Goal: Contribute content

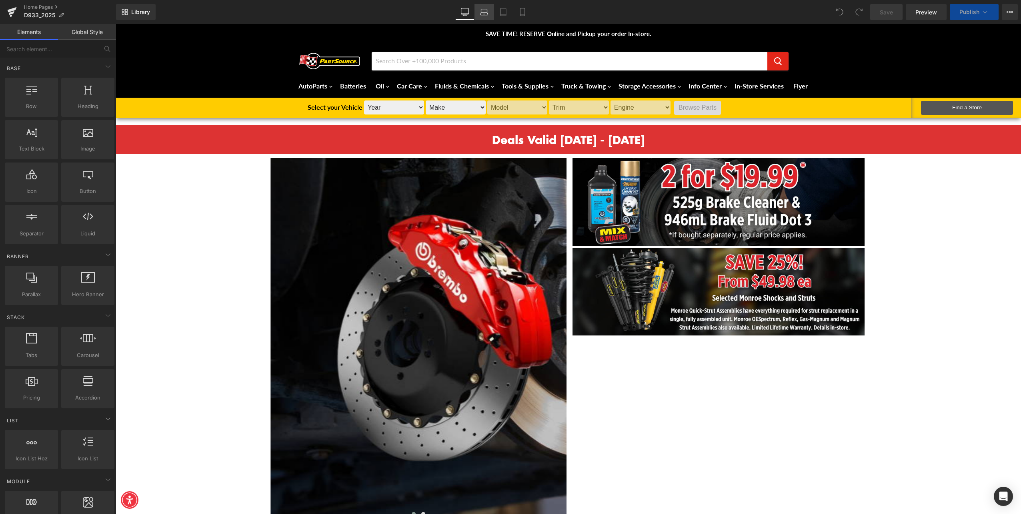
click at [477, 10] on link "Laptop" at bounding box center [483, 12] width 19 height 16
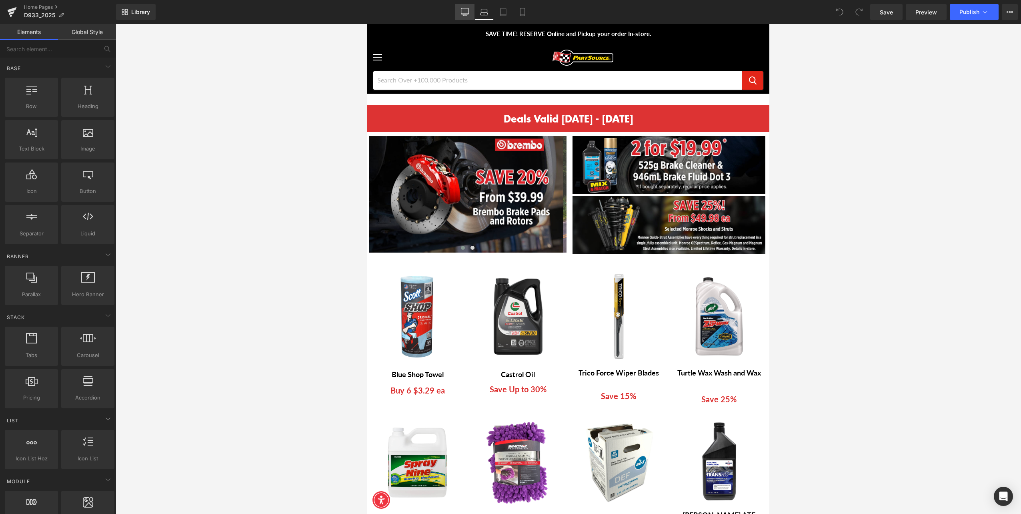
click at [463, 8] on icon at bounding box center [465, 11] width 8 height 6
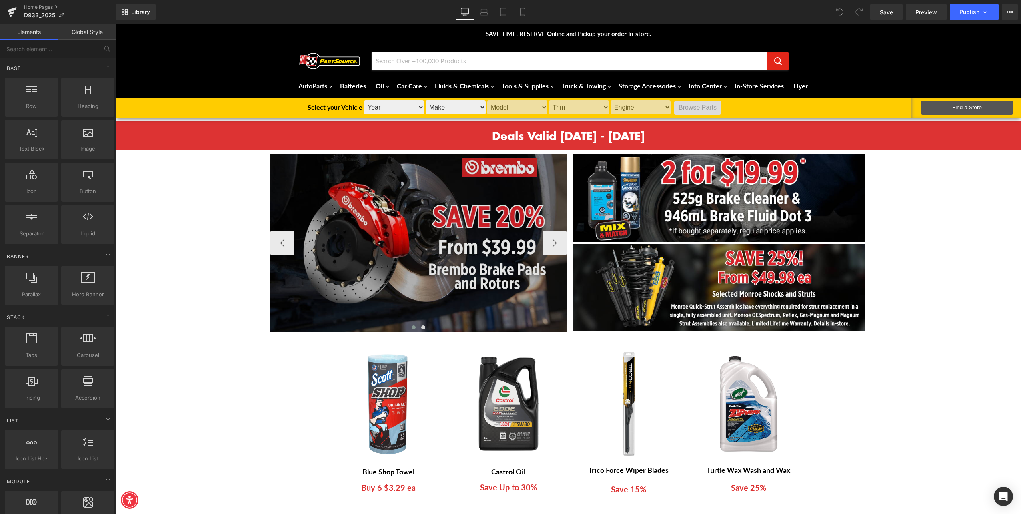
click at [410, 263] on img at bounding box center [418, 243] width 296 height 178
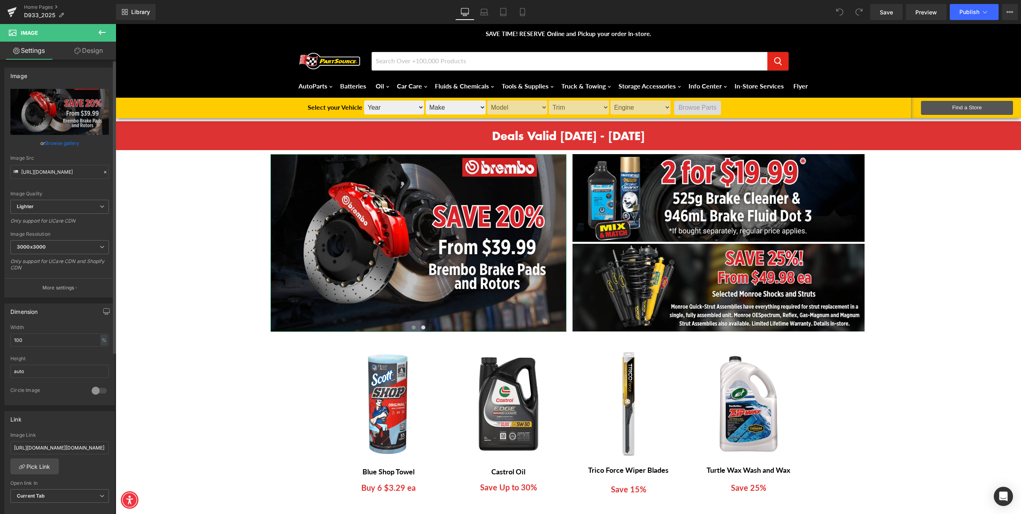
click at [71, 138] on link "Browse gallery" at bounding box center [62, 143] width 34 height 14
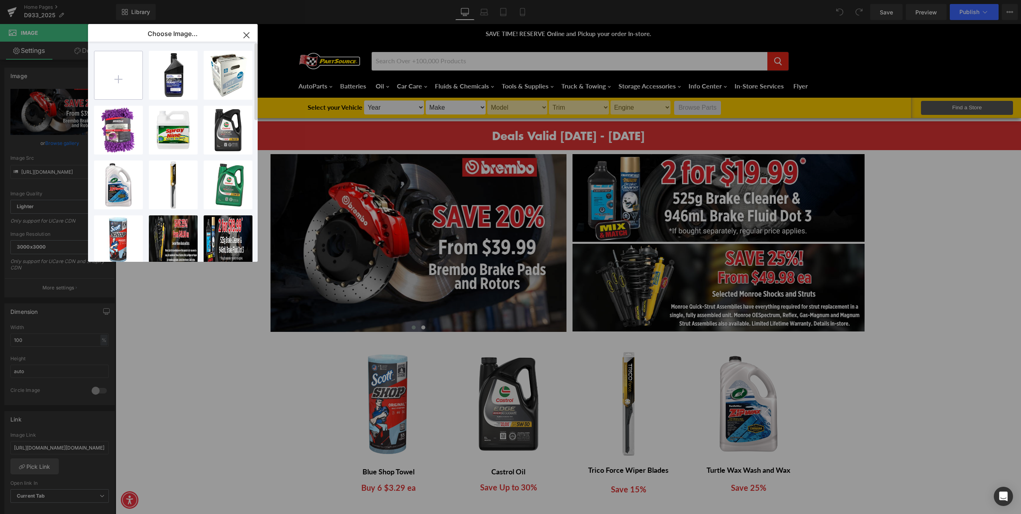
click at [128, 82] on input "file" at bounding box center [118, 75] width 48 height 48
type input "C:\fakepath\D935-25 OE Oil and Filter Banners.png"
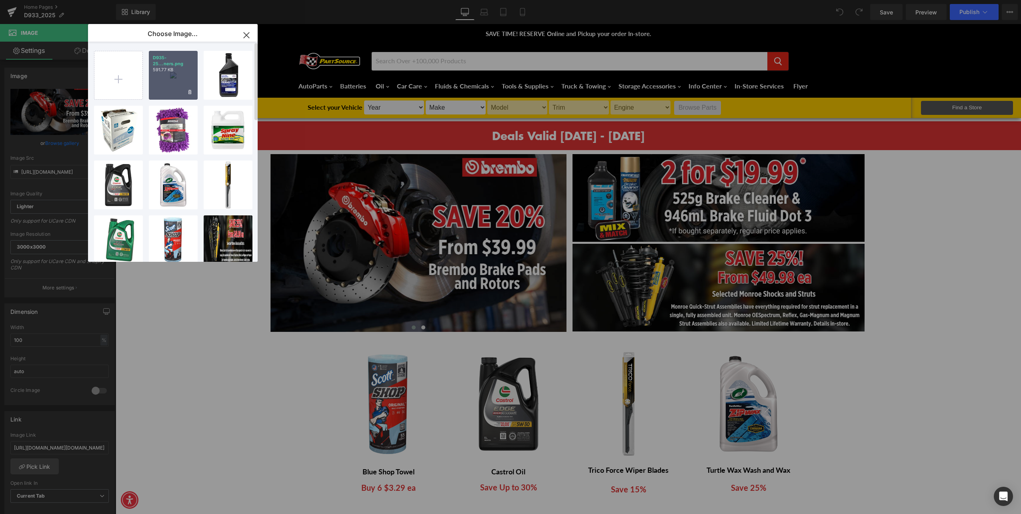
click at [173, 82] on div "D935-25...ners.png 591.77 KB" at bounding box center [173, 75] width 49 height 49
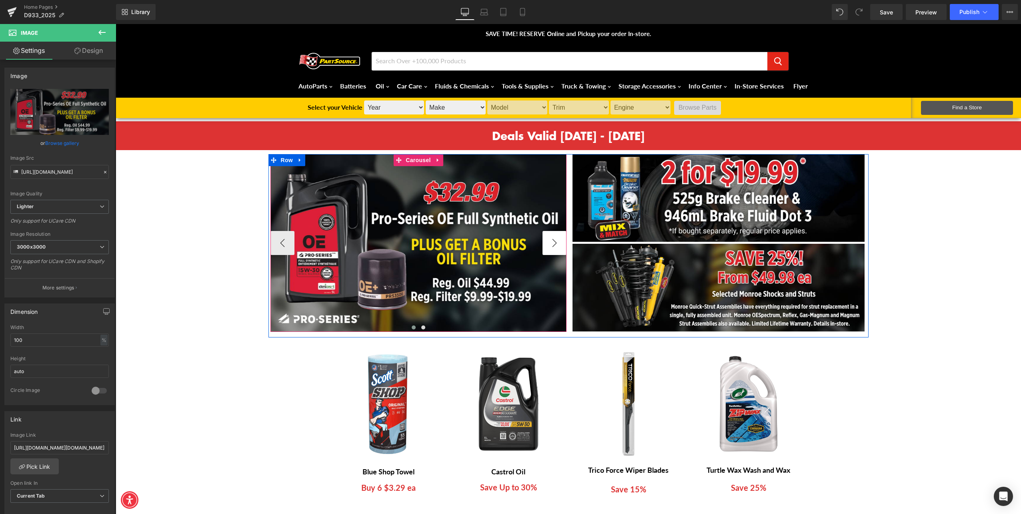
click at [546, 249] on button "›" at bounding box center [554, 243] width 24 height 24
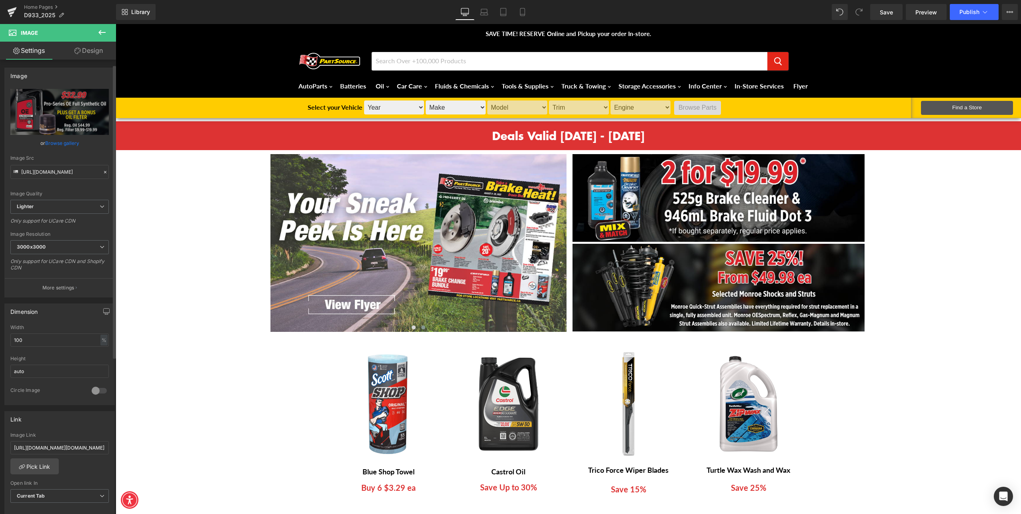
scroll to position [120, 0]
